Goal: Information Seeking & Learning: Learn about a topic

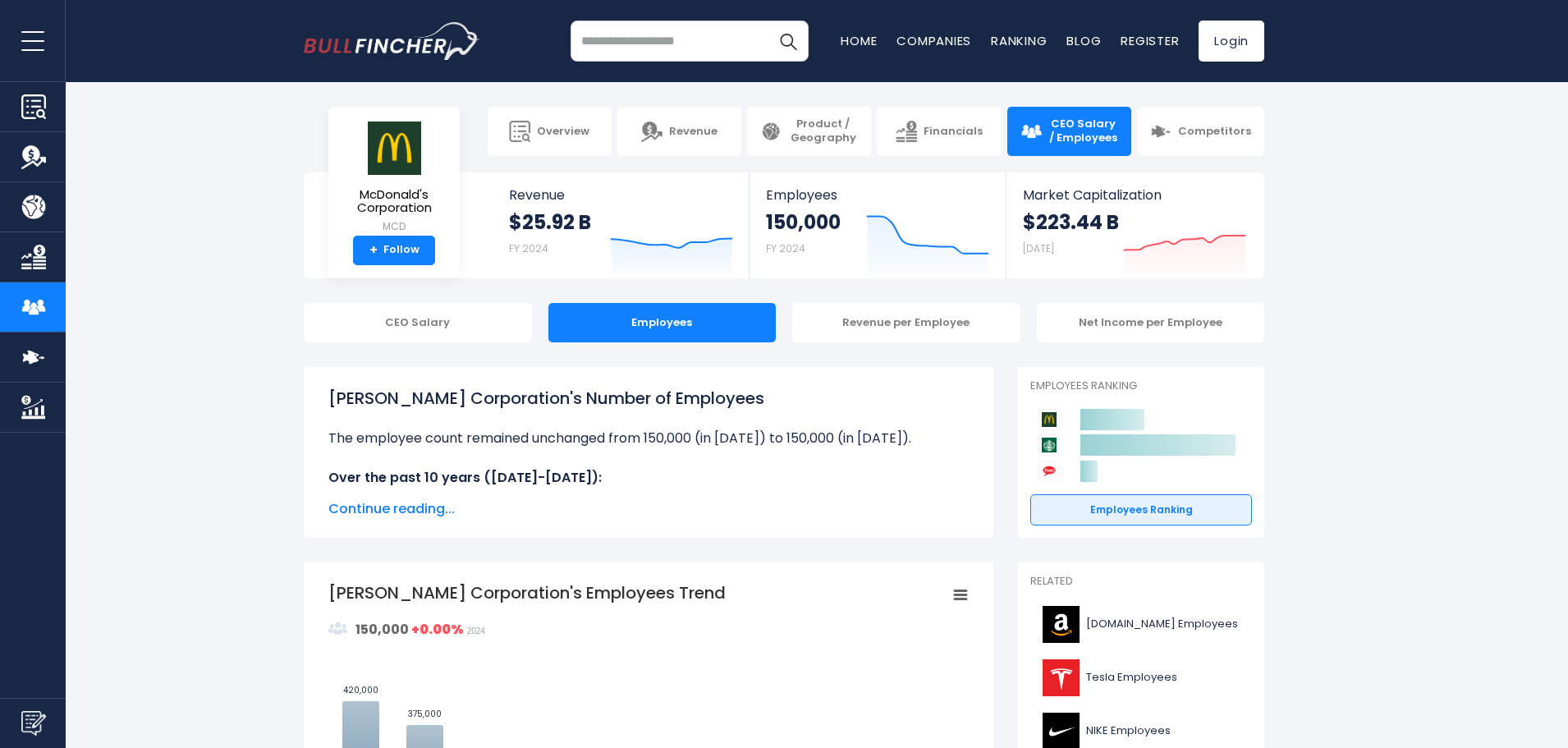
click at [442, 507] on span "Continue reading..." at bounding box center [648, 509] width 640 height 20
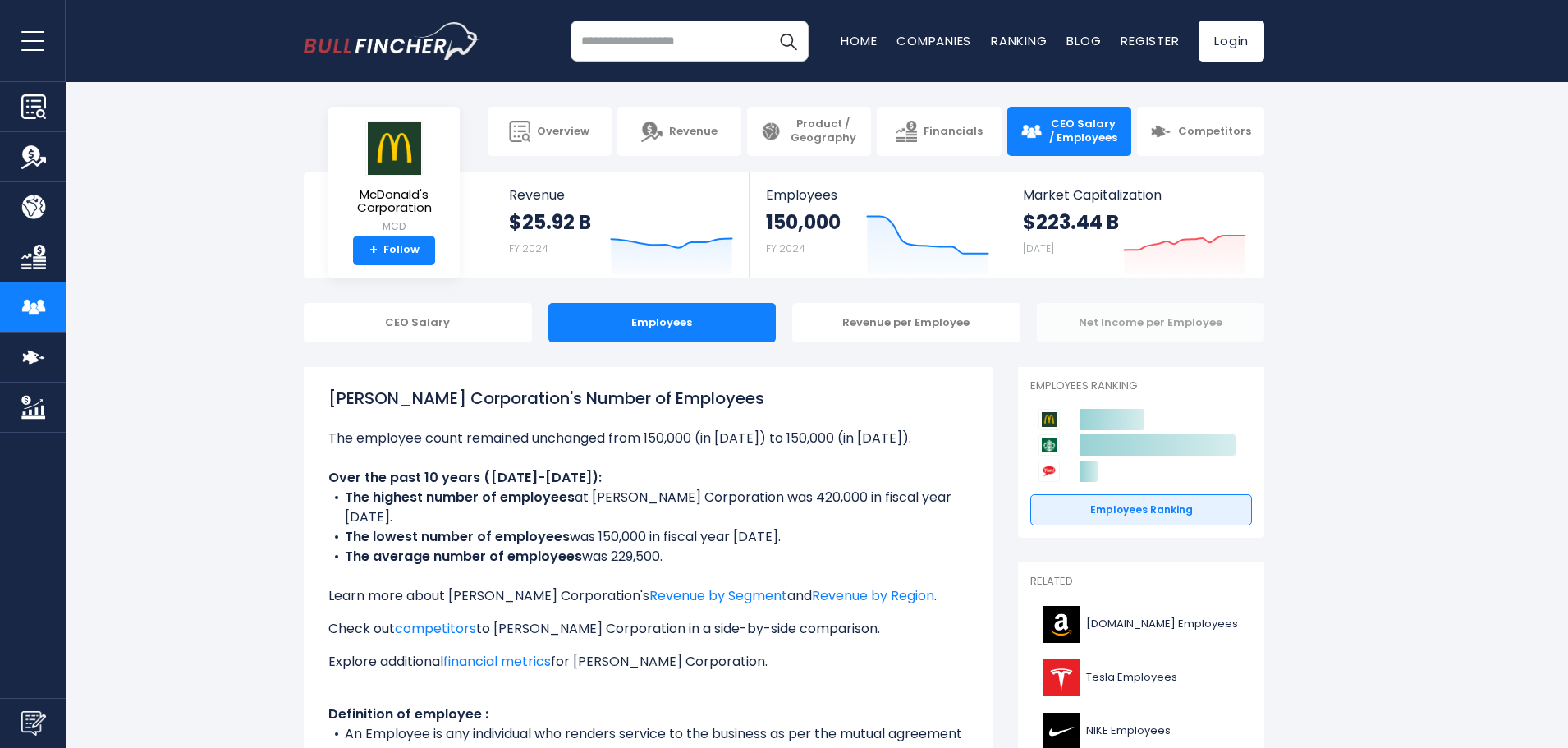
click at [1212, 332] on div "Net Income per Employee" at bounding box center [1150, 322] width 228 height 39
click at [1205, 320] on div "Net Income per Employee" at bounding box center [1150, 322] width 228 height 39
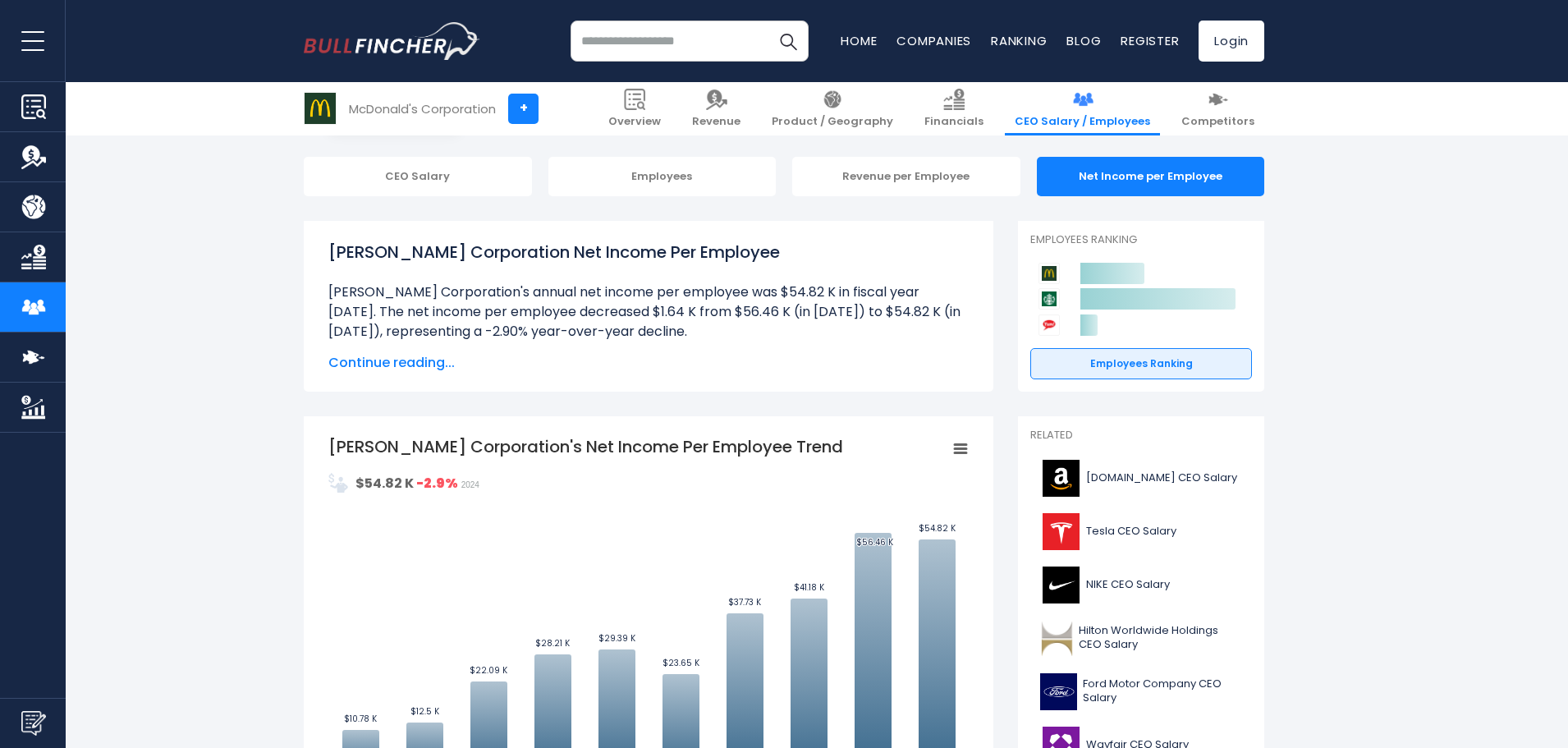
scroll to position [82, 0]
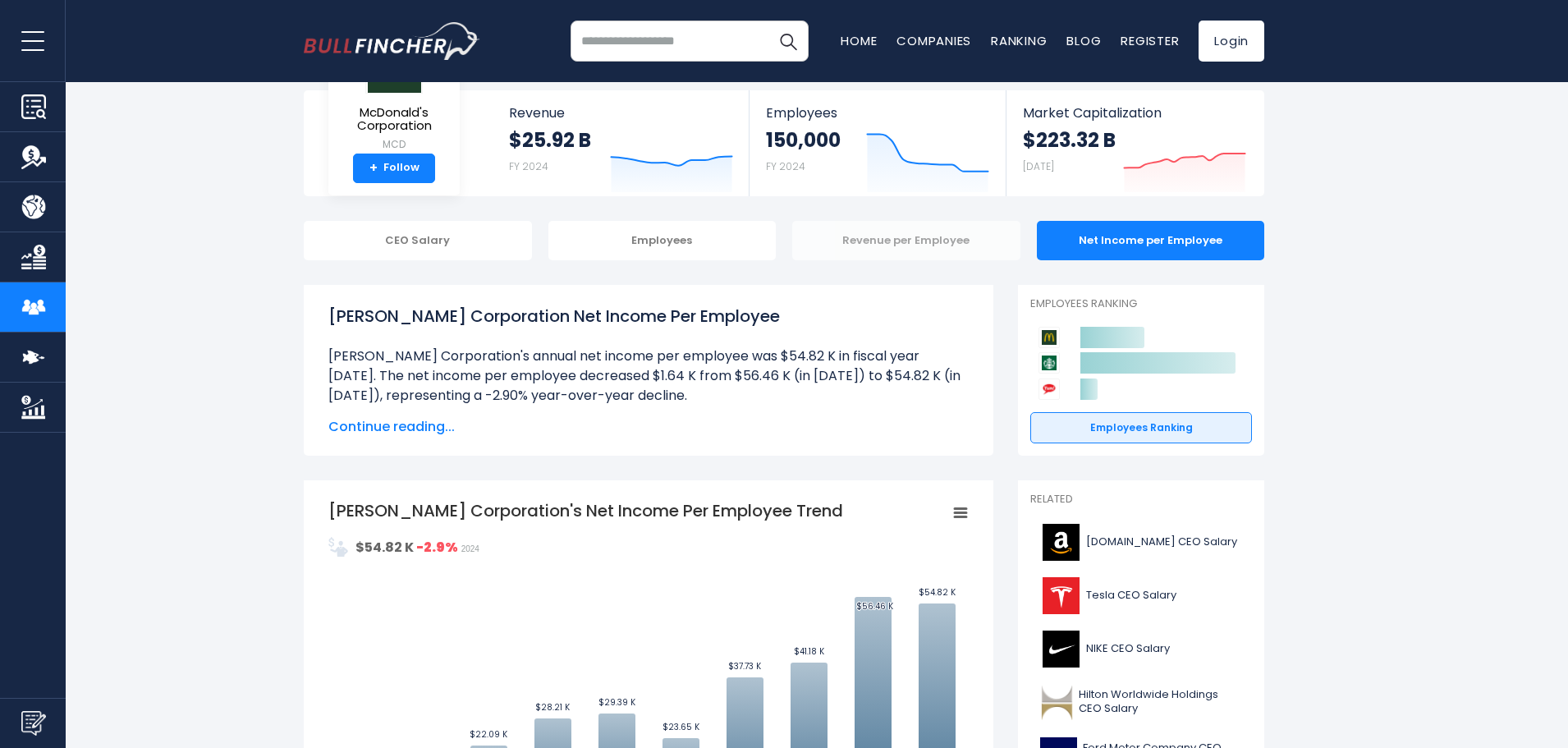
click at [857, 241] on div "Revenue per Employee" at bounding box center [905, 240] width 228 height 39
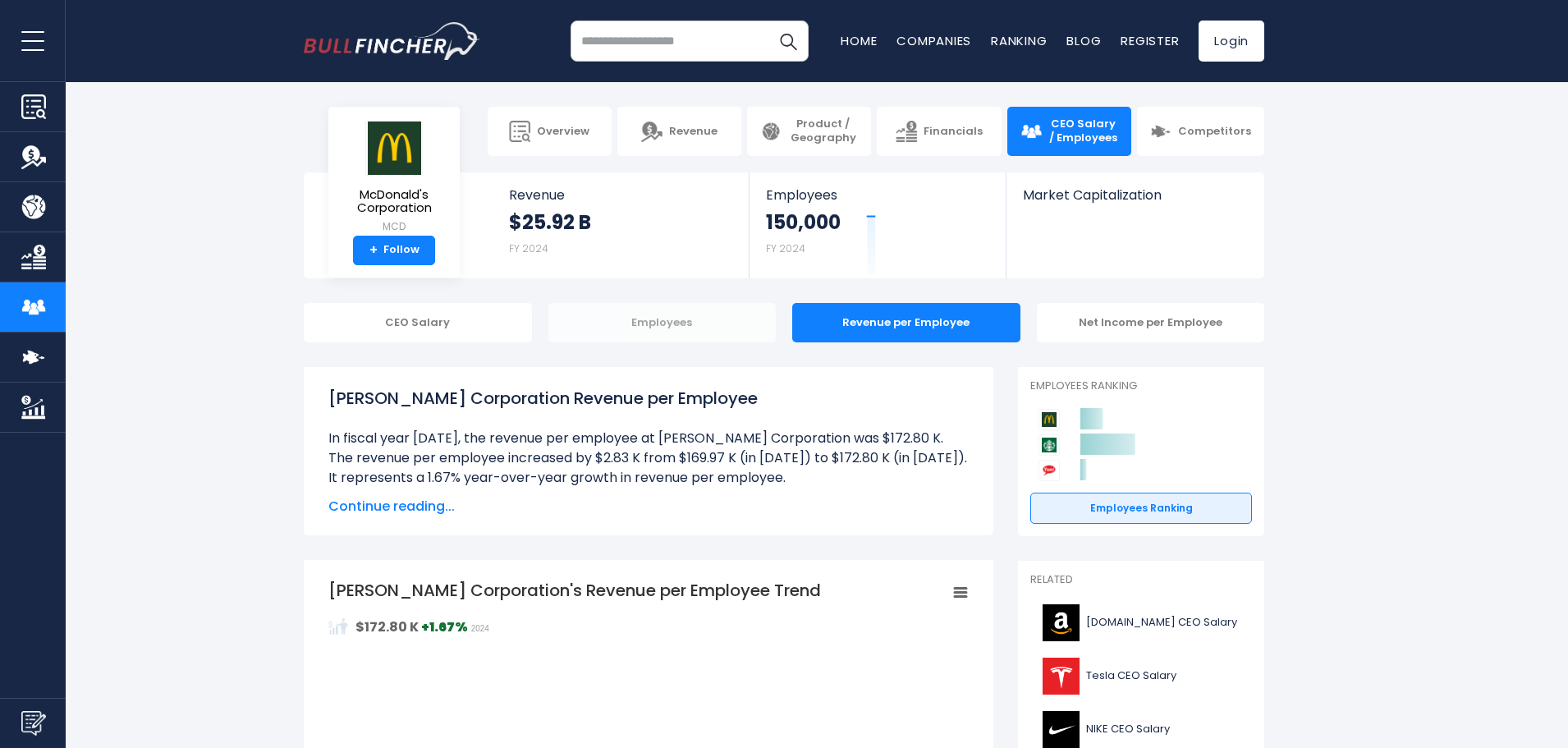
click at [695, 340] on div "Employees" at bounding box center [662, 322] width 228 height 39
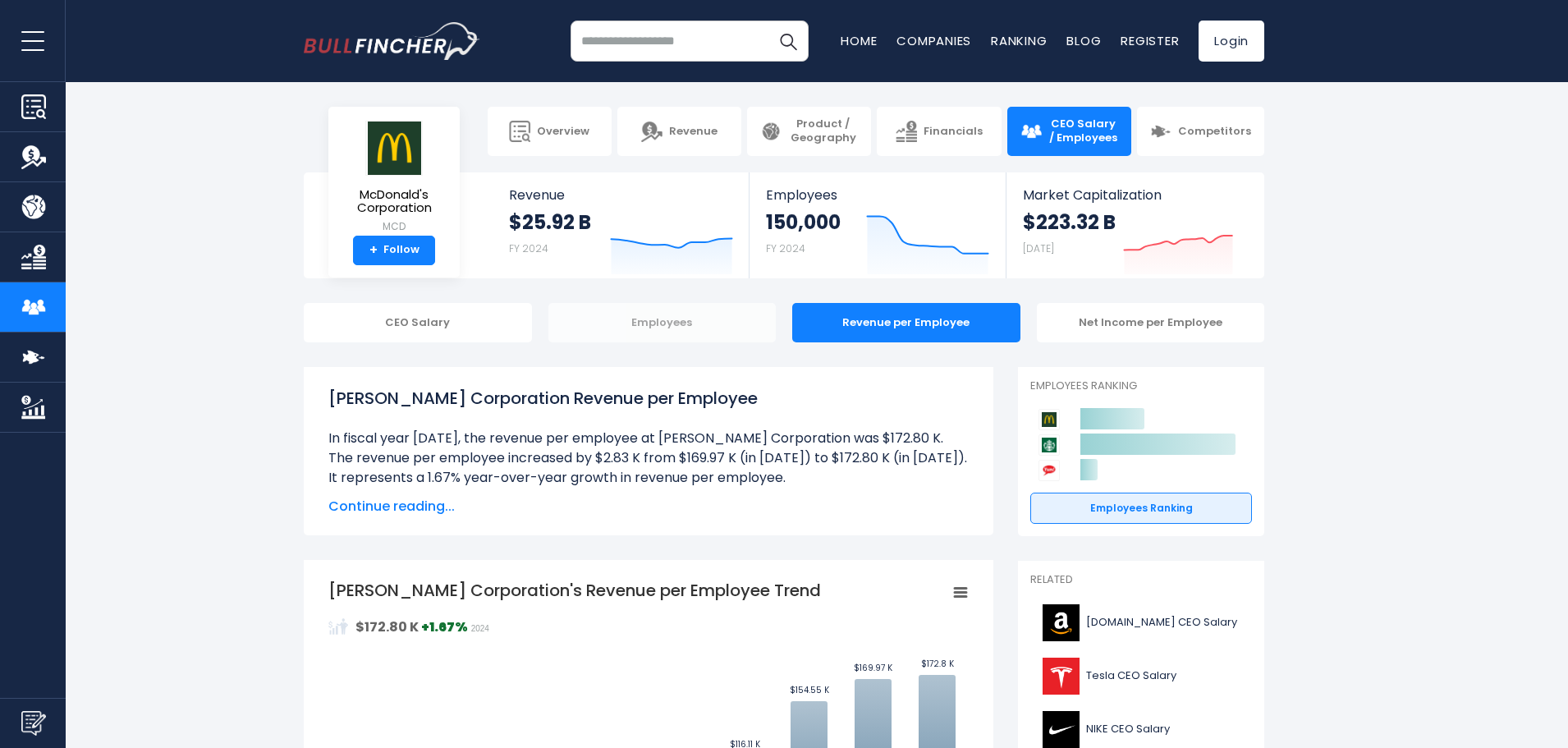
click at [656, 320] on div "Employees" at bounding box center [662, 322] width 228 height 39
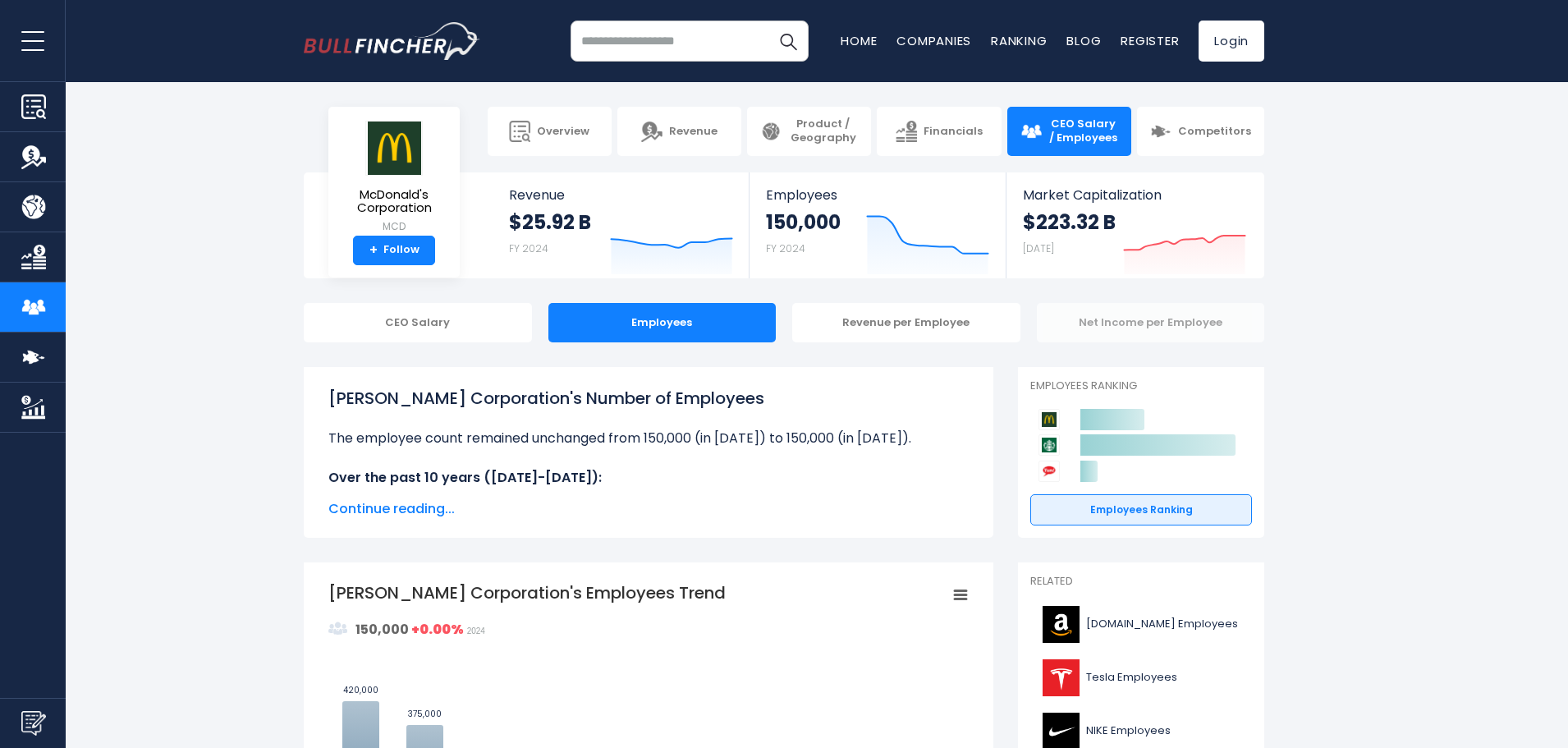
click at [1236, 329] on div "Net Income per Employee" at bounding box center [1150, 322] width 228 height 39
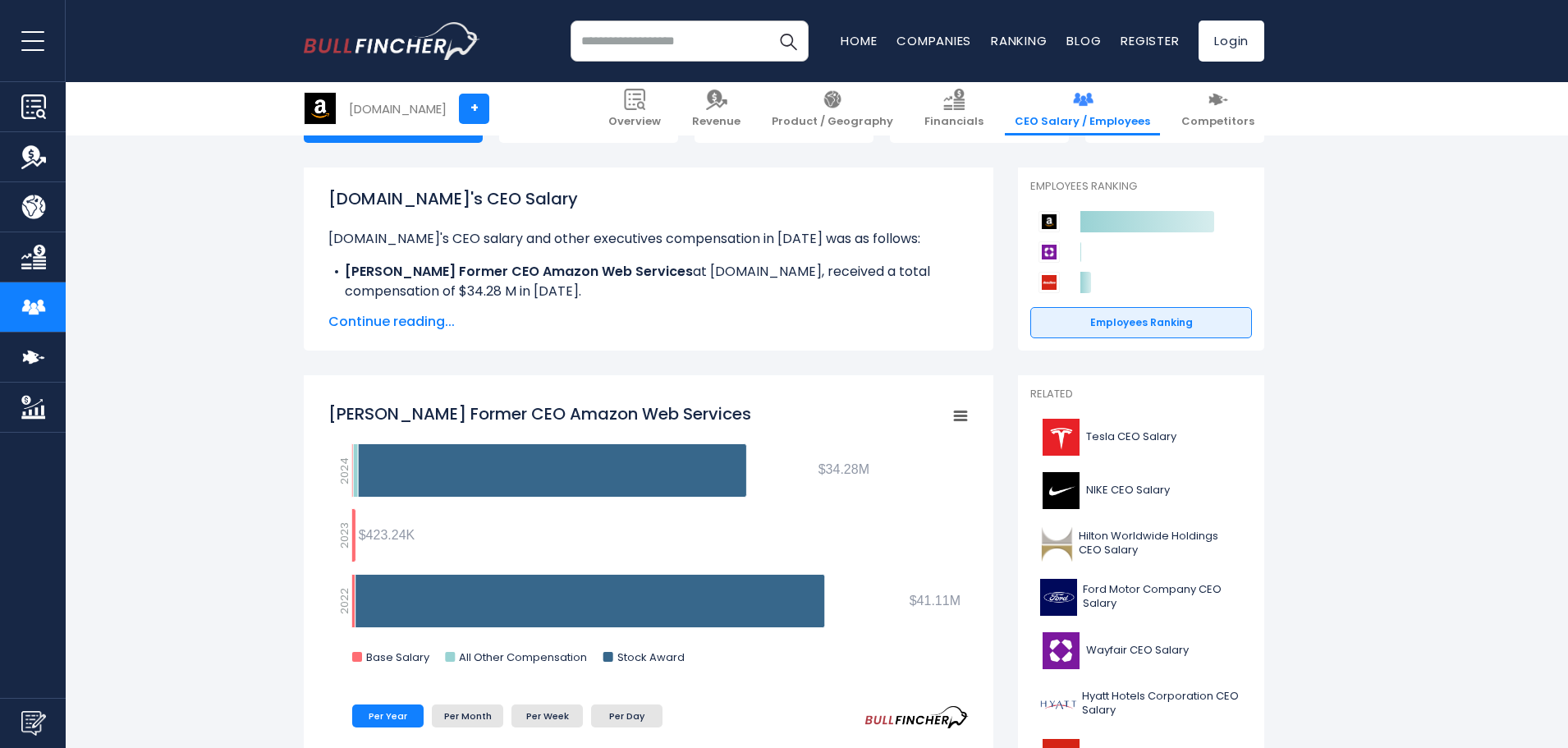
scroll to position [246, 0]
